Goal: Transaction & Acquisition: Download file/media

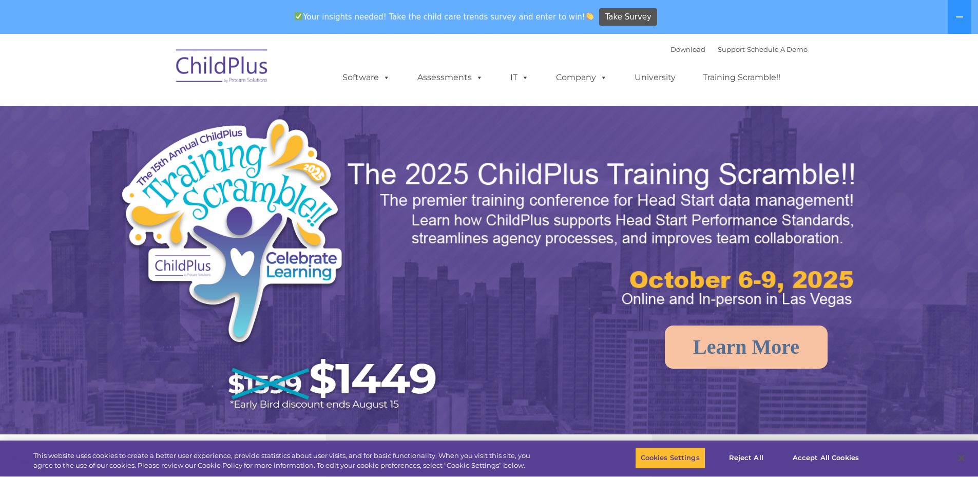
select select "MEDIUM"
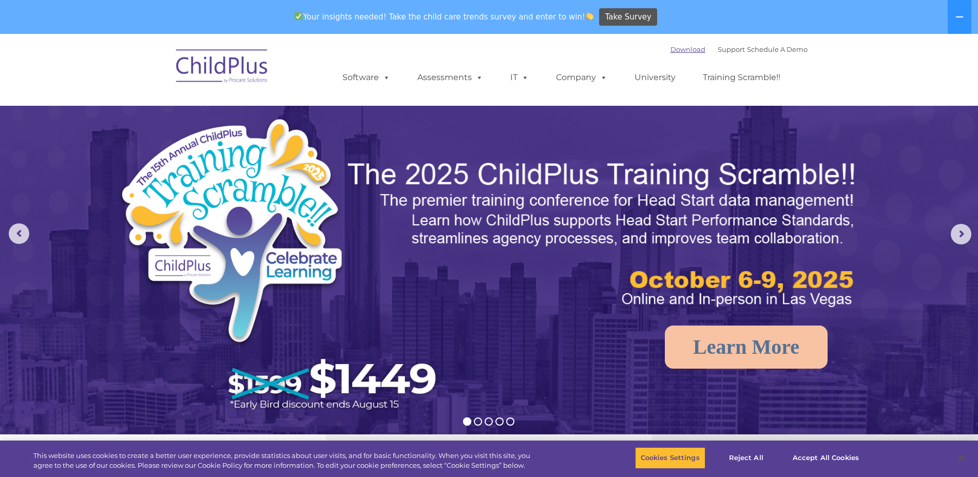
click at [687, 50] on link "Download" at bounding box center [688, 49] width 35 height 8
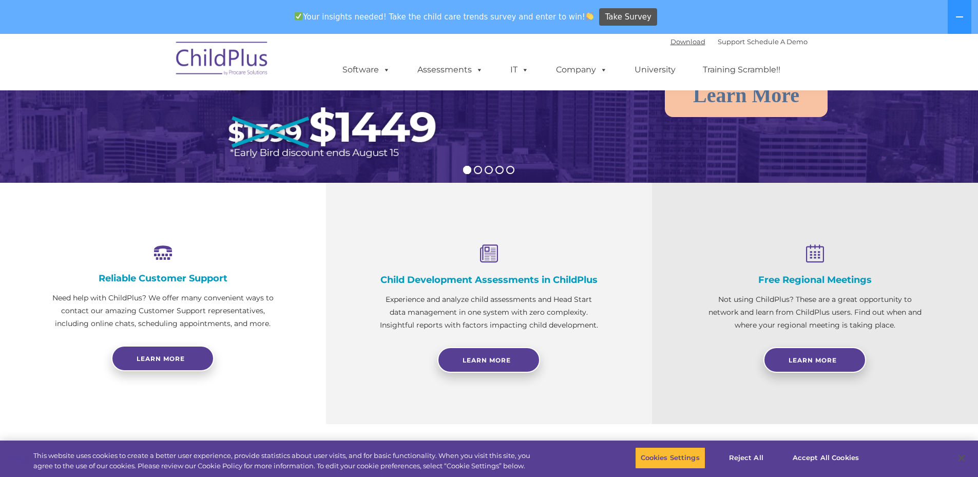
scroll to position [257, 0]
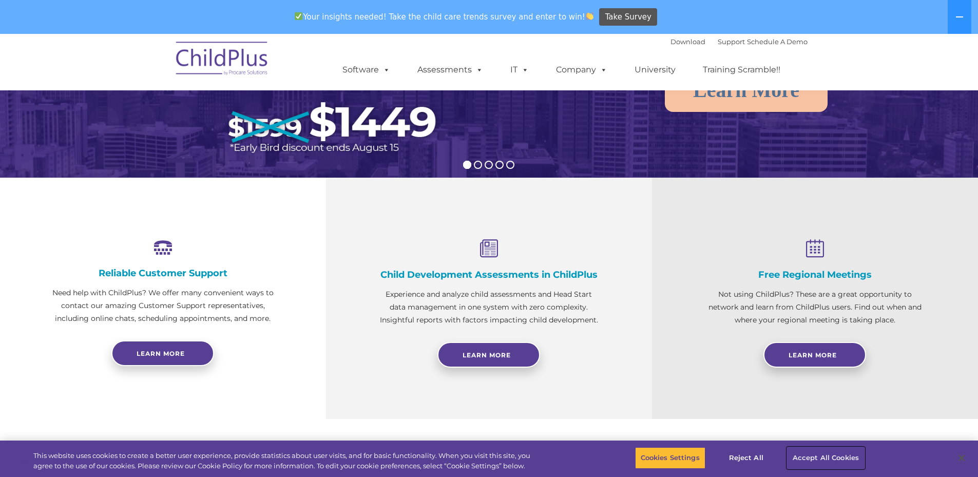
click at [825, 461] on button "Accept All Cookies" at bounding box center [826, 458] width 78 height 22
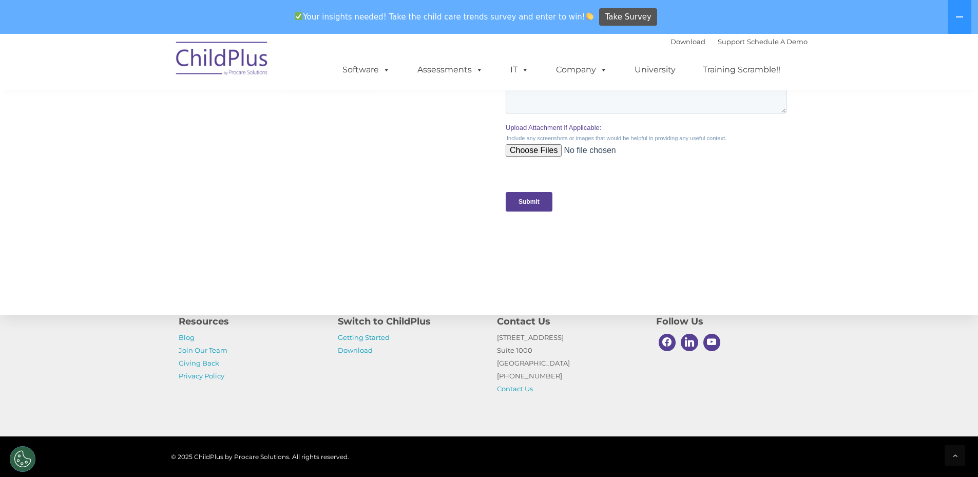
scroll to position [1023, 0]
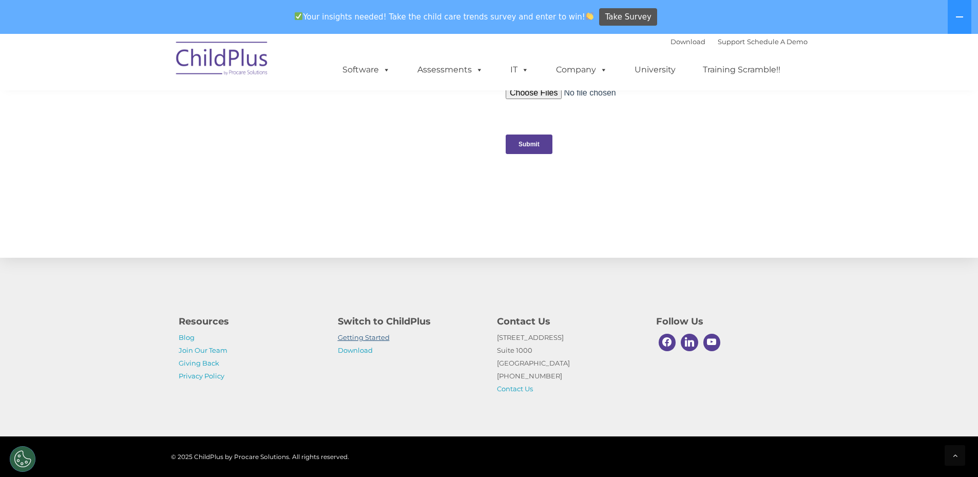
click at [348, 337] on link "Getting Started" at bounding box center [364, 337] width 52 height 8
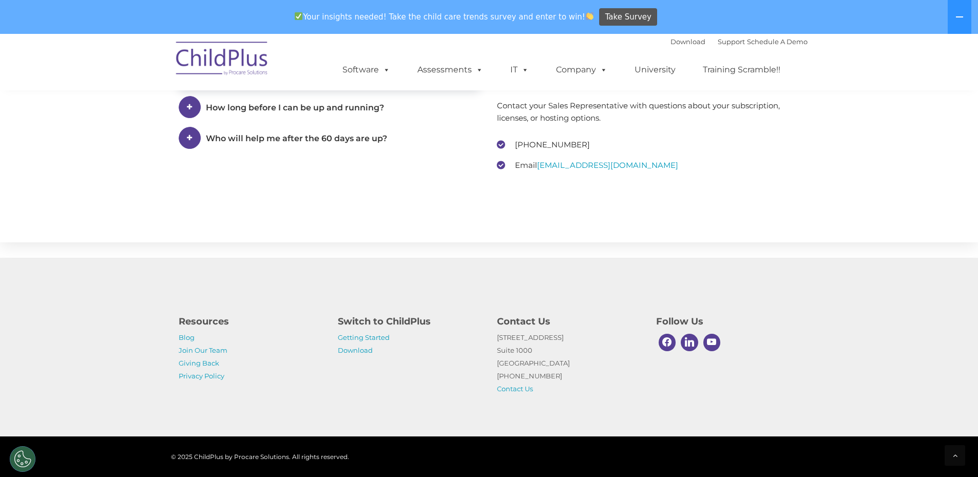
scroll to position [1553, 0]
click at [372, 354] on p "Getting Started Download" at bounding box center [410, 344] width 144 height 26
click at [369, 352] on link "Download" at bounding box center [355, 350] width 35 height 8
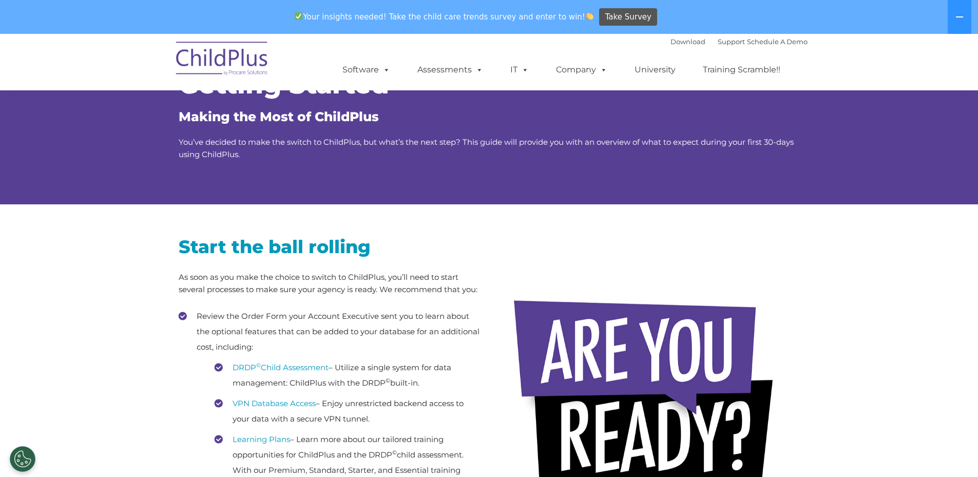
scroll to position [0, 0]
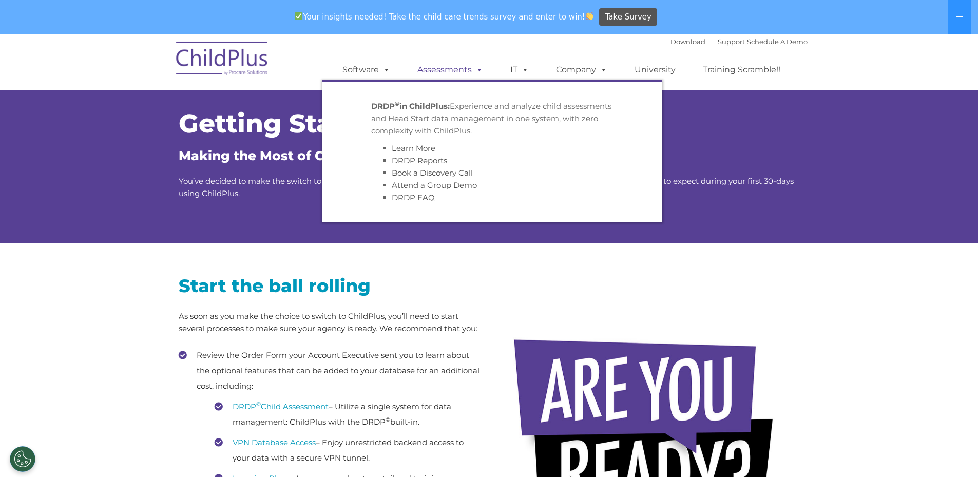
click at [484, 71] on link "Assessments" at bounding box center [450, 70] width 86 height 21
click at [517, 61] on link "IT" at bounding box center [519, 70] width 39 height 21
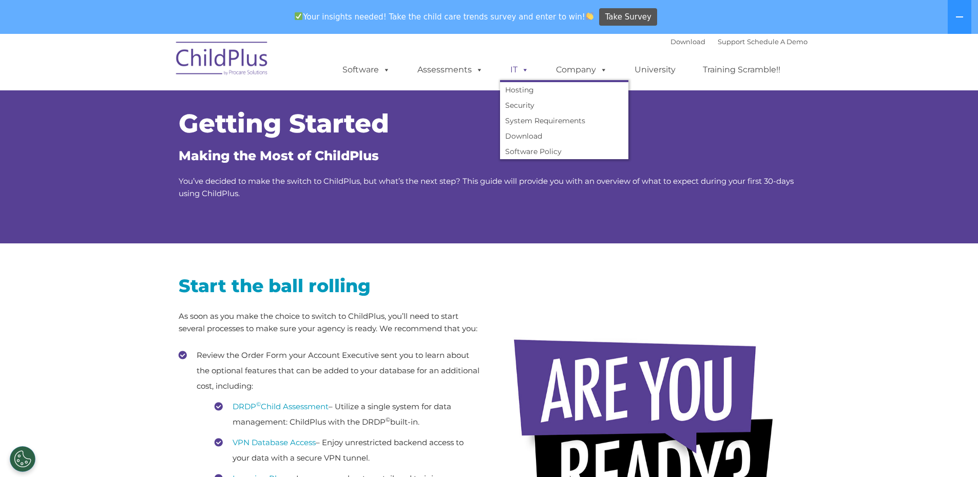
scroll to position [34, 0]
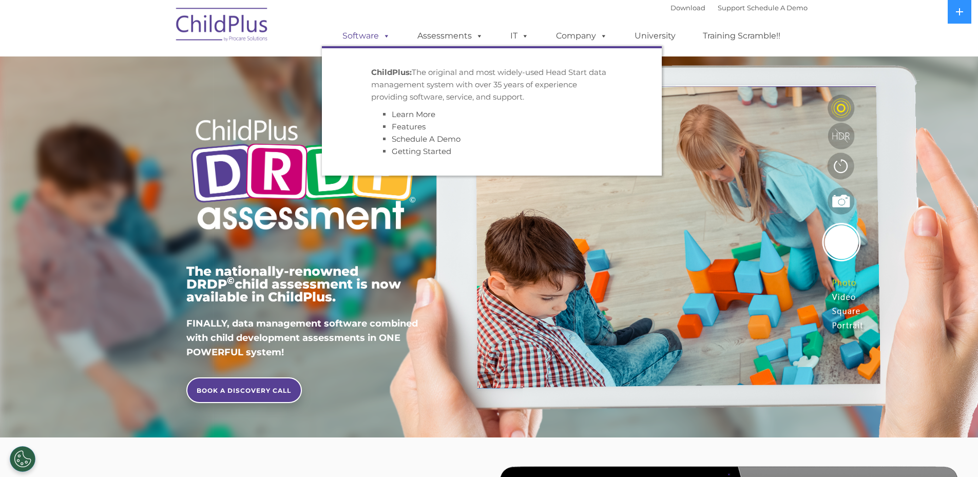
click at [373, 40] on link "Software" at bounding box center [366, 36] width 68 height 21
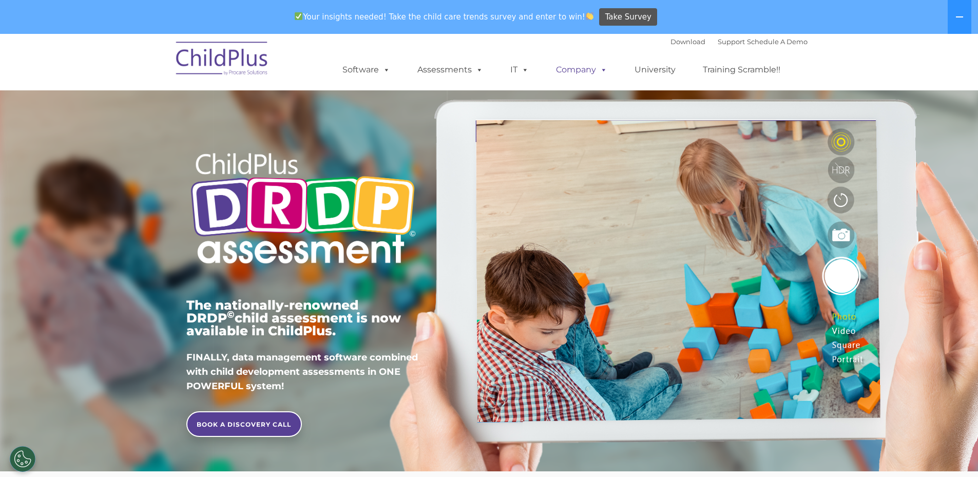
click at [570, 66] on link "Company" at bounding box center [582, 70] width 72 height 21
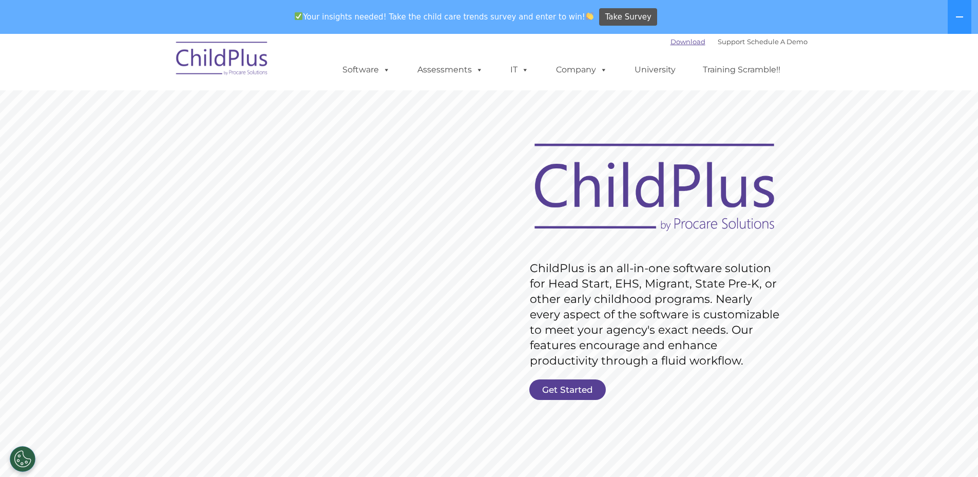
click at [685, 39] on link "Download" at bounding box center [688, 41] width 35 height 8
